Goal: Task Accomplishment & Management: Use online tool/utility

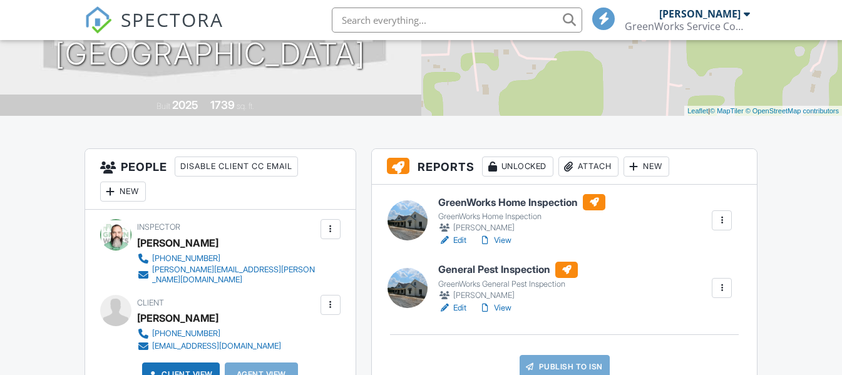
click at [728, 290] on div at bounding box center [721, 288] width 13 height 13
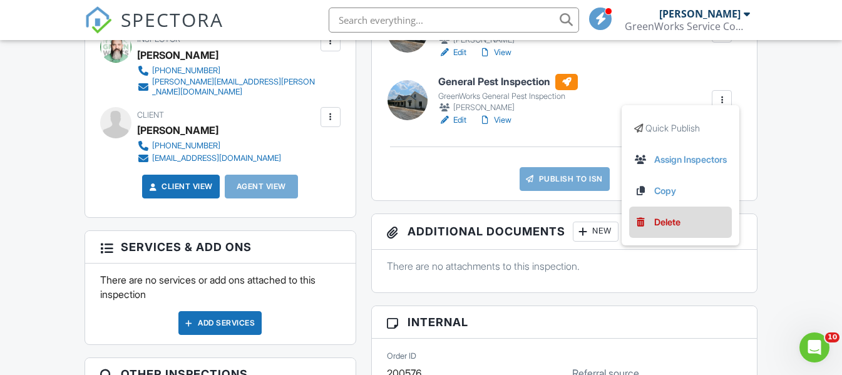
click at [676, 219] on div "Delete" at bounding box center [667, 222] width 26 height 14
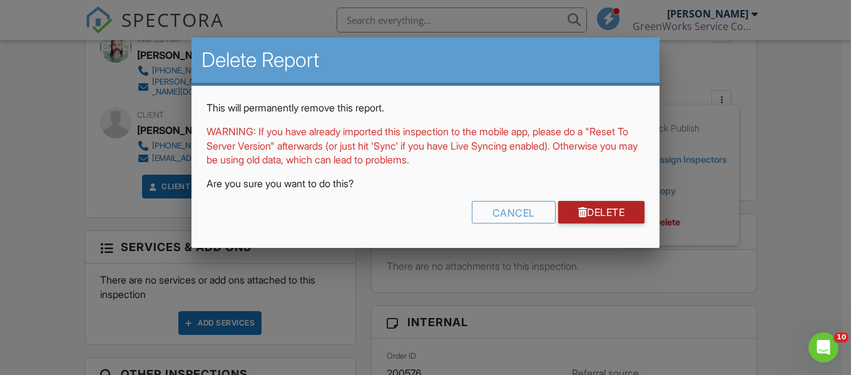
click at [603, 210] on link "Delete" at bounding box center [601, 212] width 87 height 23
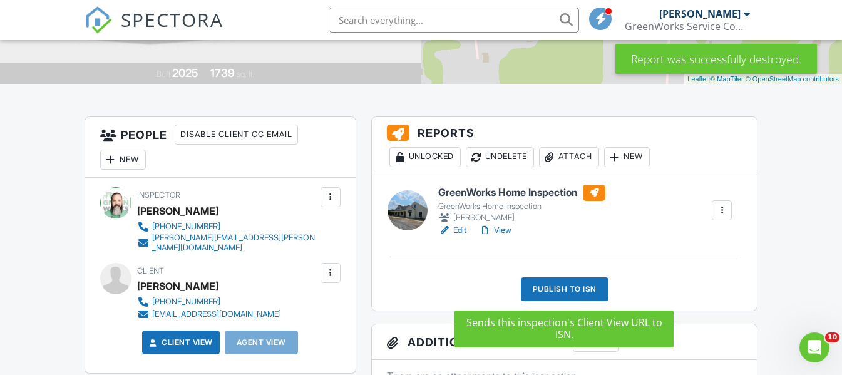
click at [579, 284] on div "Publish to ISN" at bounding box center [565, 289] width 88 height 24
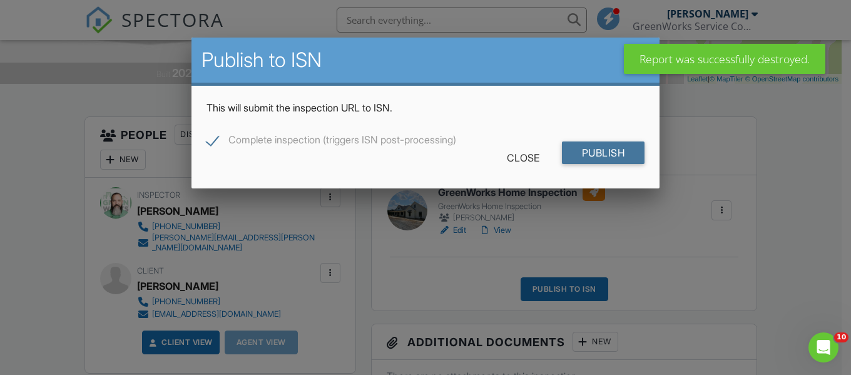
click at [586, 154] on input "Publish" at bounding box center [603, 152] width 83 height 23
